Goal: Use online tool/utility: Utilize a website feature to perform a specific function

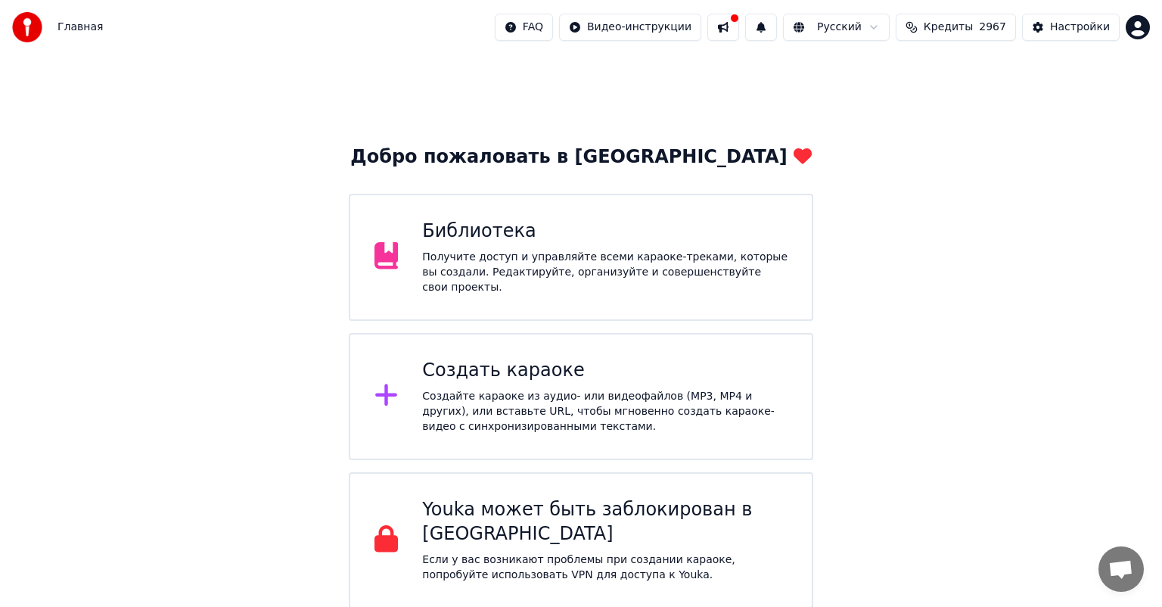
click at [502, 389] on div "Создайте караоке из аудио- или видеофайлов (MP3, MP4 и других), или вставьте UR…" at bounding box center [604, 411] width 365 height 45
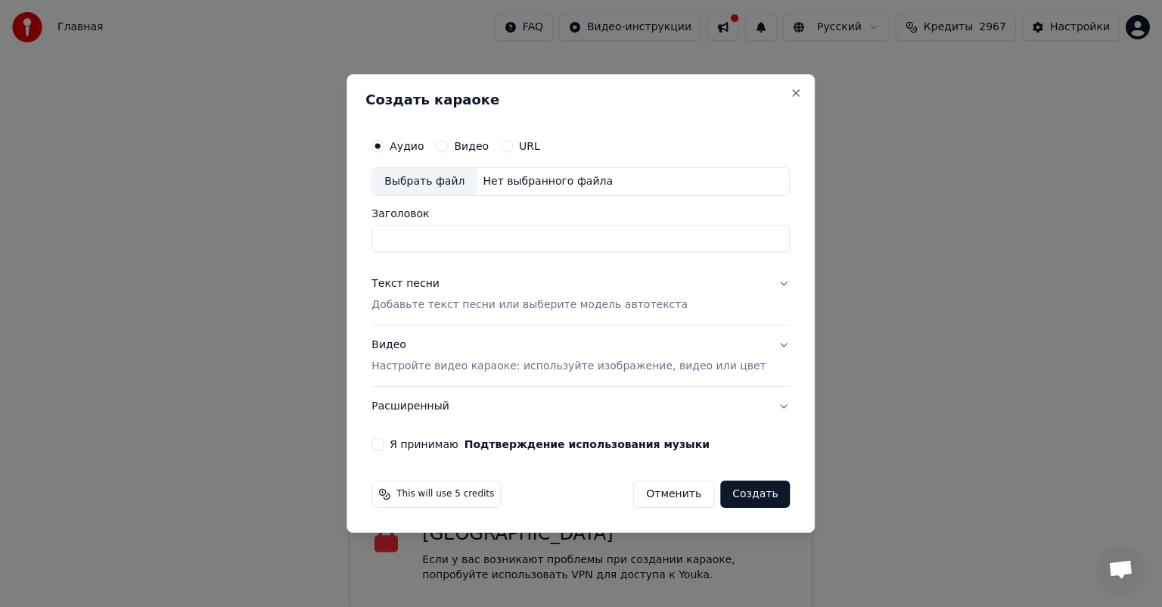
click at [466, 185] on div "Выбрать файл" at bounding box center [424, 181] width 104 height 27
click at [468, 168] on div "Выбрать файл" at bounding box center [424, 181] width 104 height 27
type input "**********"
click at [633, 291] on div "Текст песни Добавьте текст песни или выберите модель автотекста" at bounding box center [529, 294] width 316 height 36
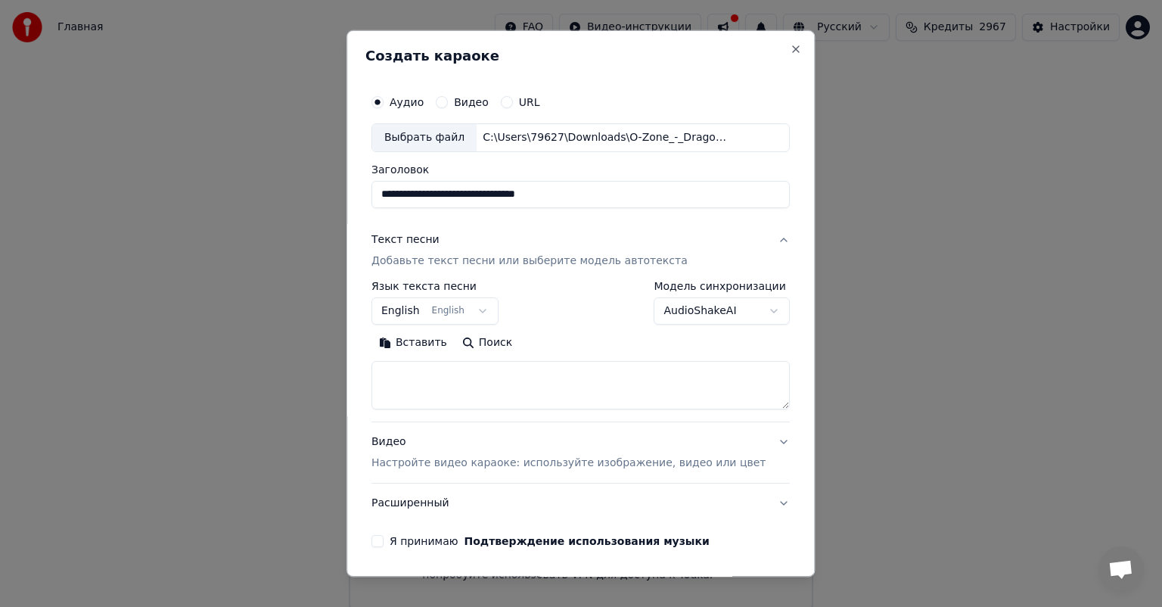
click at [469, 369] on textarea at bounding box center [580, 385] width 418 height 48
paste textarea "**********"
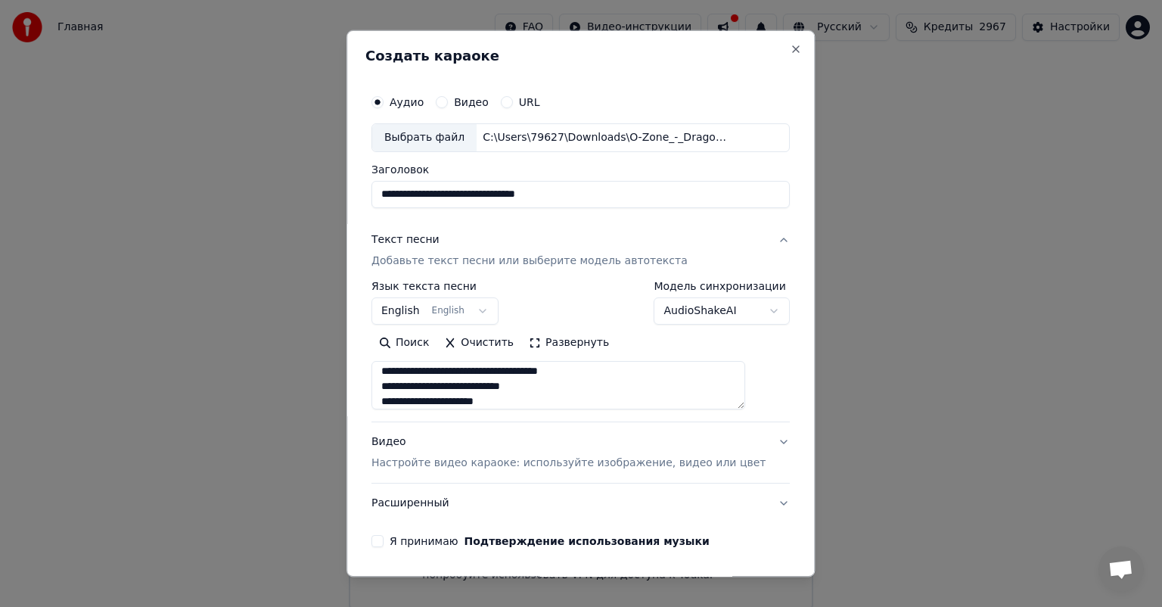
type textarea "**********"
click at [585, 308] on div "**********" at bounding box center [580, 303] width 418 height 44
click at [499, 452] on div "Видео Настройте видео караоке: используйте изображение, видео или цвет" at bounding box center [568, 452] width 394 height 36
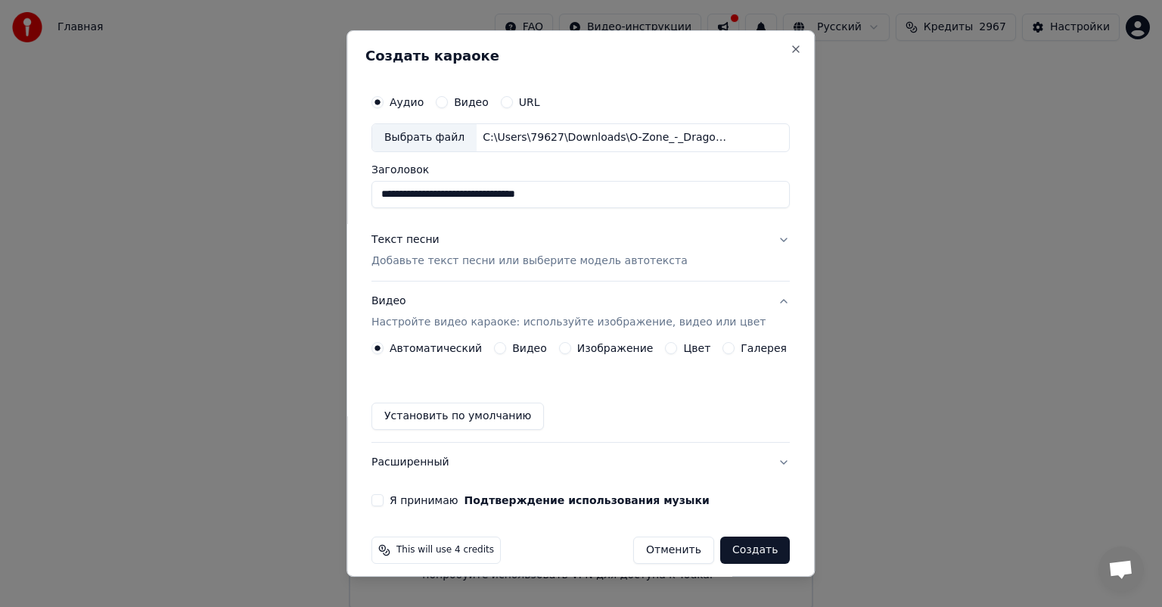
click at [564, 351] on button "Изображение" at bounding box center [565, 348] width 12 height 12
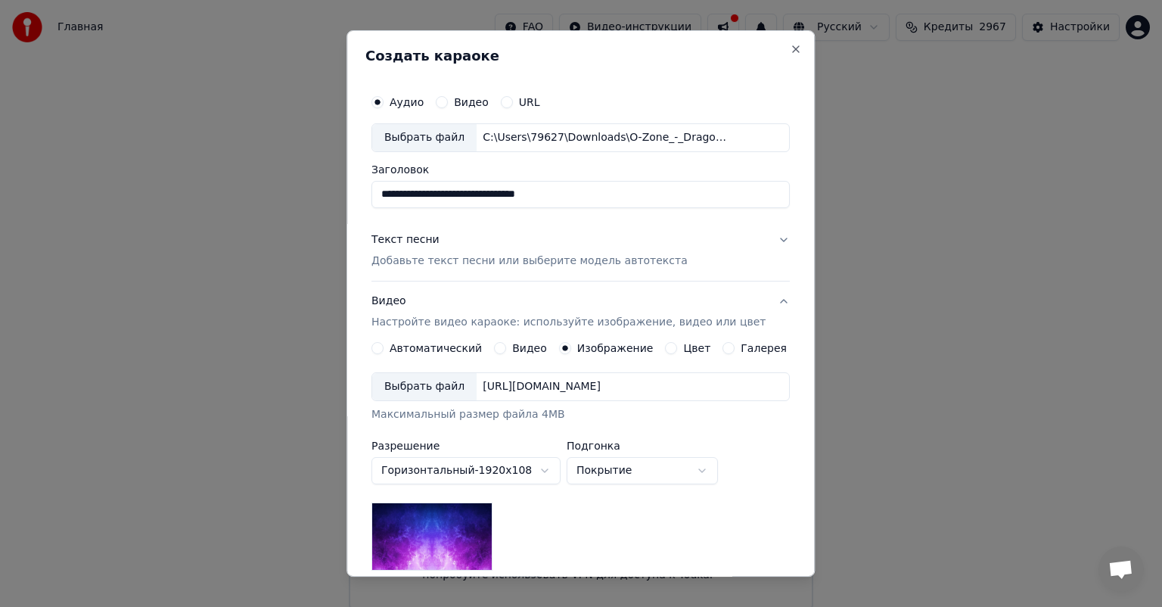
click at [454, 390] on div "Выбрать файл" at bounding box center [424, 386] width 104 height 27
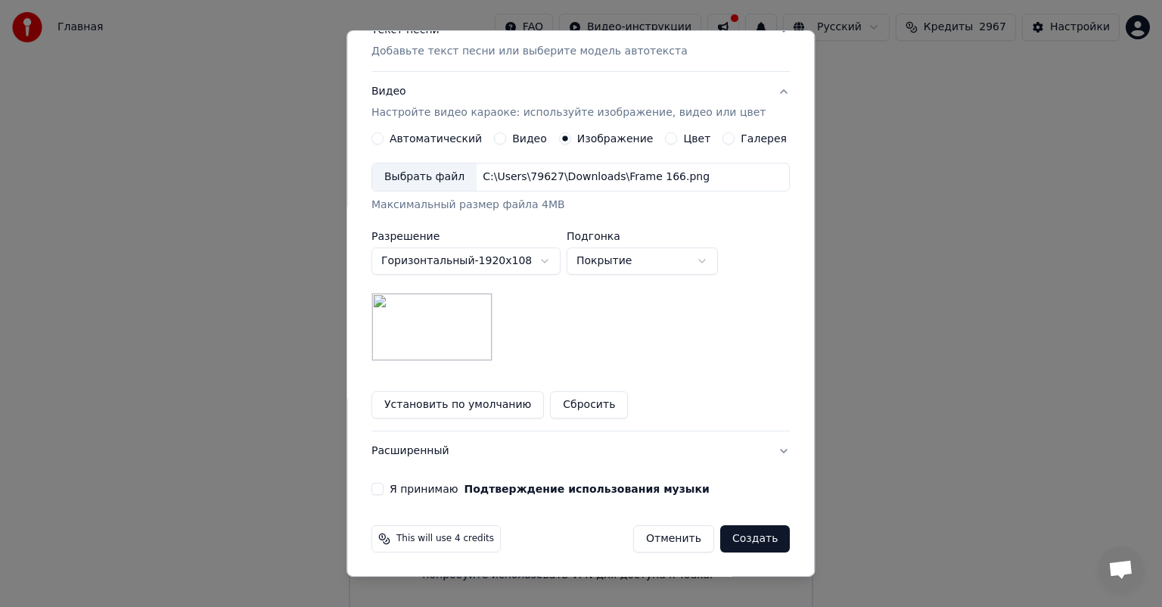
scroll to position [210, 0]
click at [384, 486] on button "Я принимаю Подтверждение использования музыки" at bounding box center [377, 488] width 12 height 12
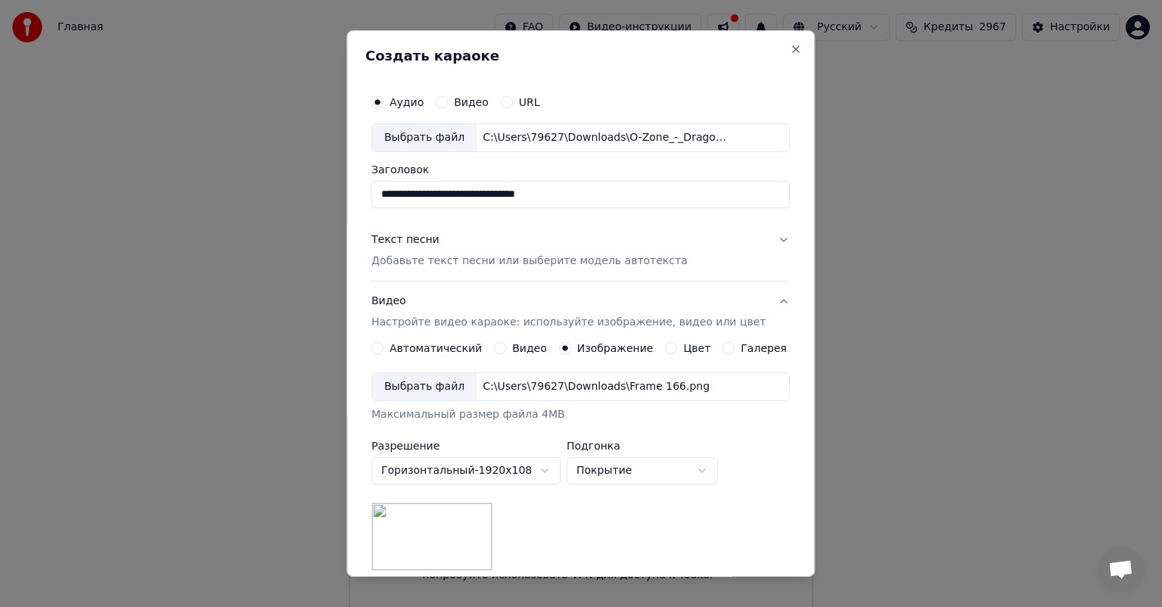
scroll to position [0, 0]
click at [573, 243] on div "Текст песни Добавьте текст песни или выберите модель автотекста" at bounding box center [529, 250] width 316 height 36
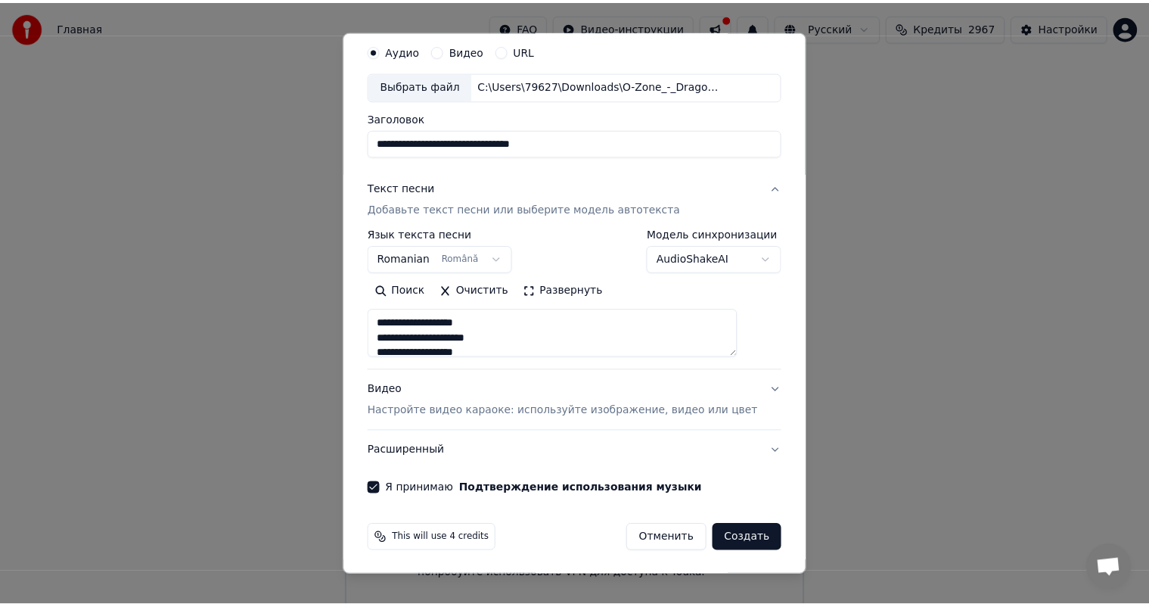
scroll to position [53, 0]
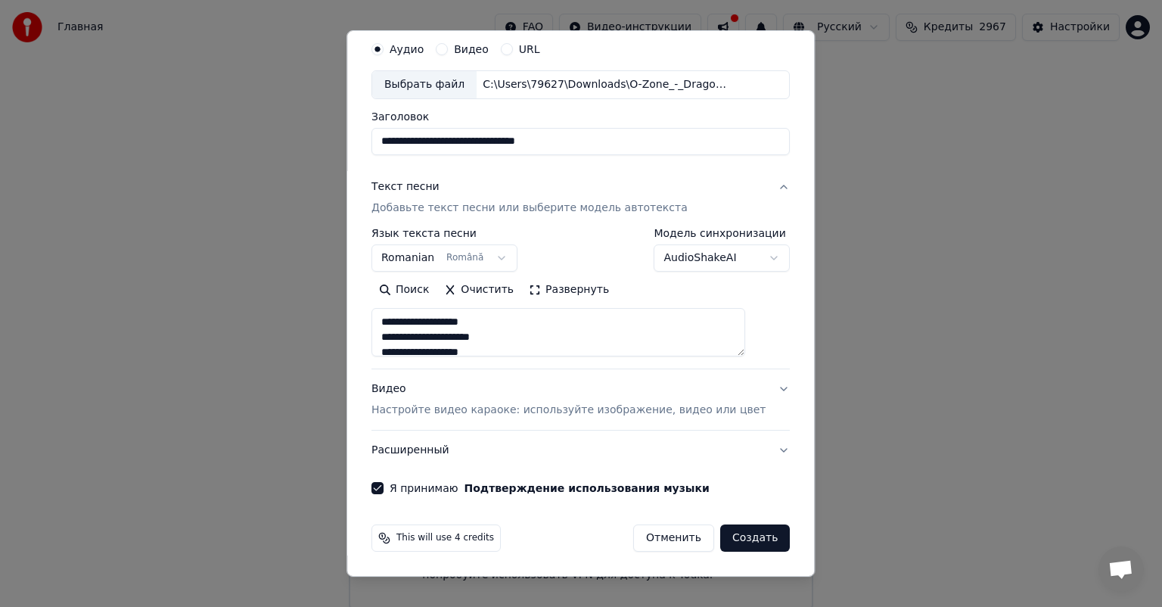
click at [732, 537] on button "Создать" at bounding box center [755, 537] width 70 height 27
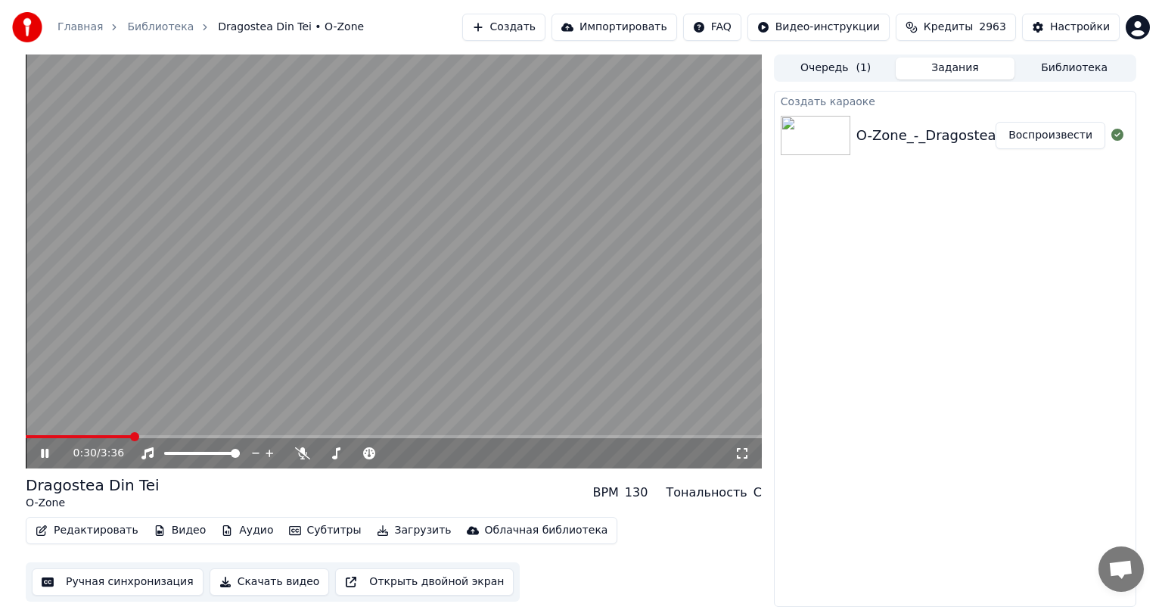
click at [45, 454] on icon at bounding box center [56, 453] width 36 height 12
click at [300, 454] on icon at bounding box center [302, 453] width 15 height 12
click at [89, 586] on button "Ручная синхронизация" at bounding box center [118, 581] width 172 height 27
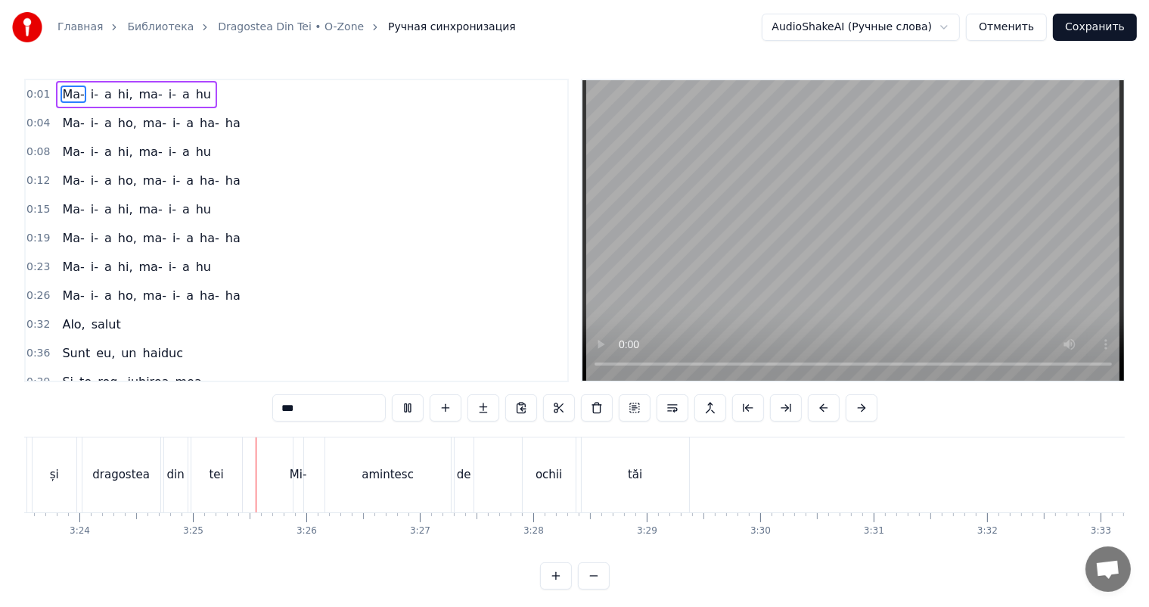
scroll to position [0, 23198]
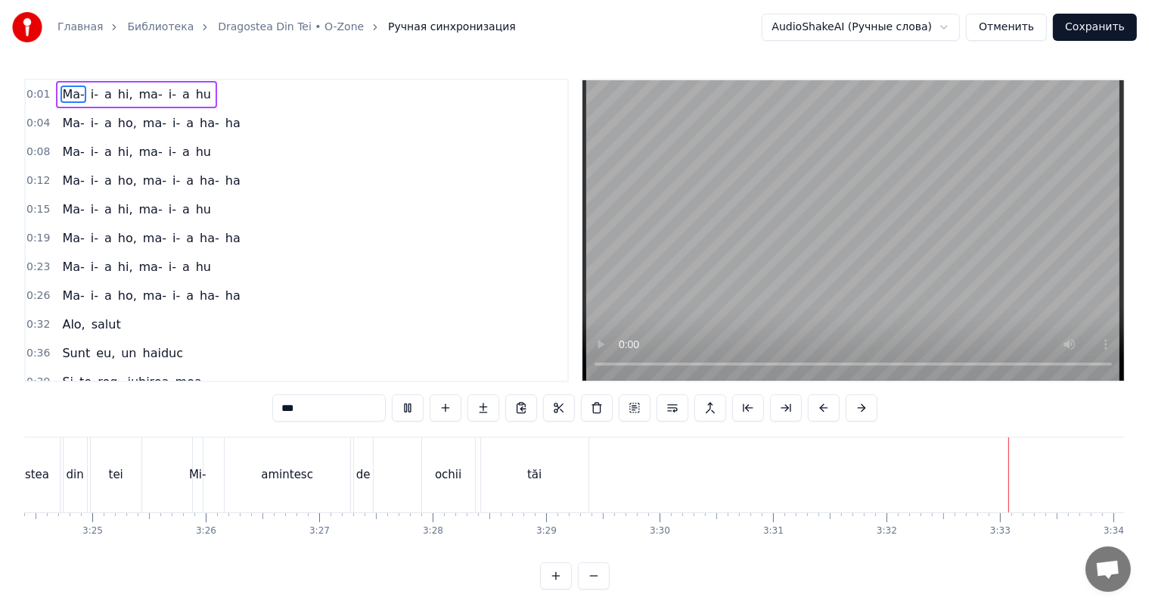
click at [1083, 30] on button "Сохранить" at bounding box center [1095, 27] width 84 height 27
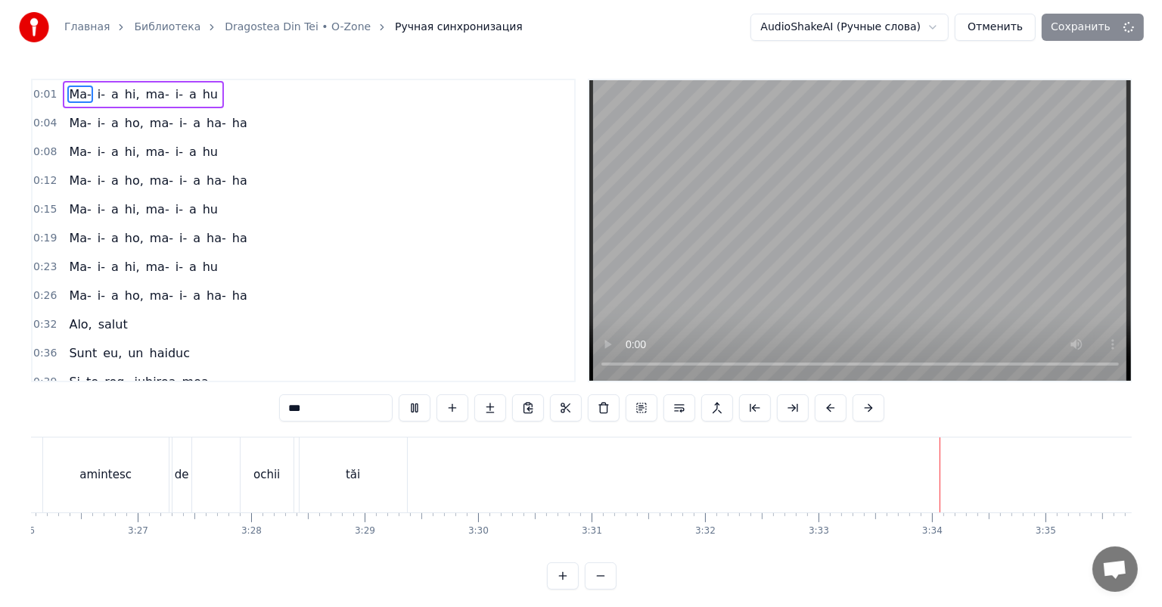
scroll to position [0, 23421]
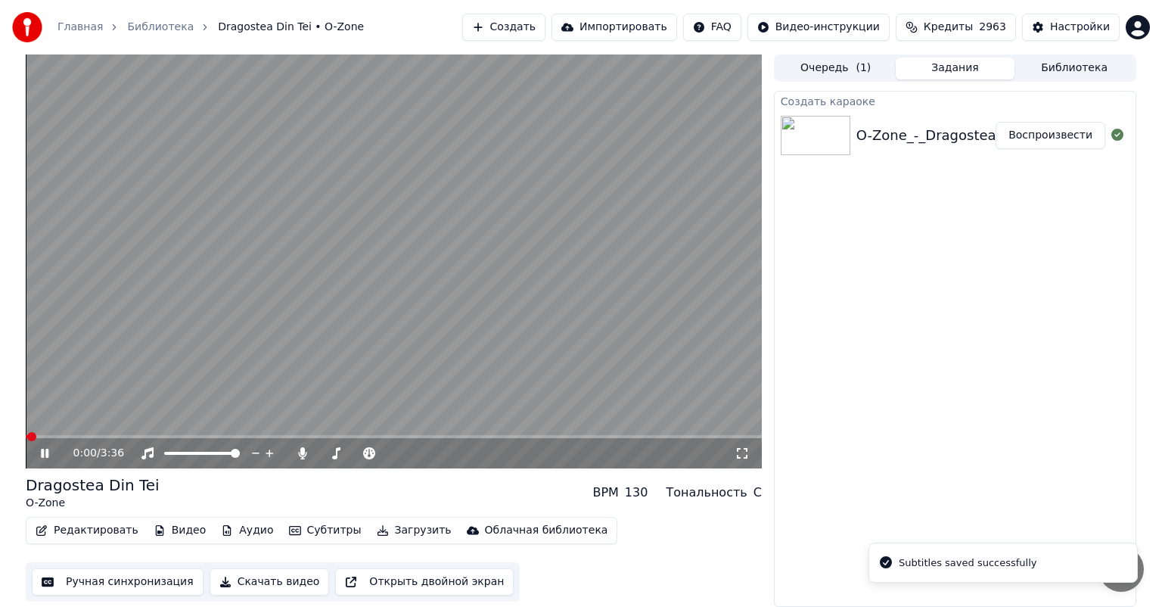
click at [39, 460] on div "0:00 / 3:36" at bounding box center [394, 453] width 724 height 15
click at [51, 452] on icon at bounding box center [56, 453] width 36 height 12
click at [256, 578] on button "Скачать видео" at bounding box center [270, 581] width 120 height 27
